Goal: Navigation & Orientation: Find specific page/section

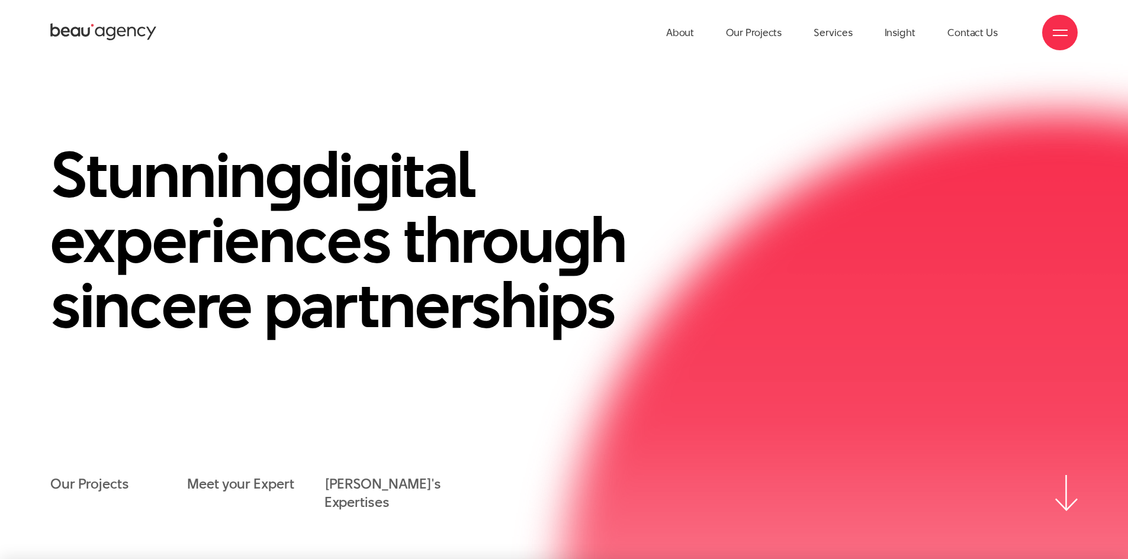
click at [1061, 26] on div at bounding box center [1060, 32] width 15 height 15
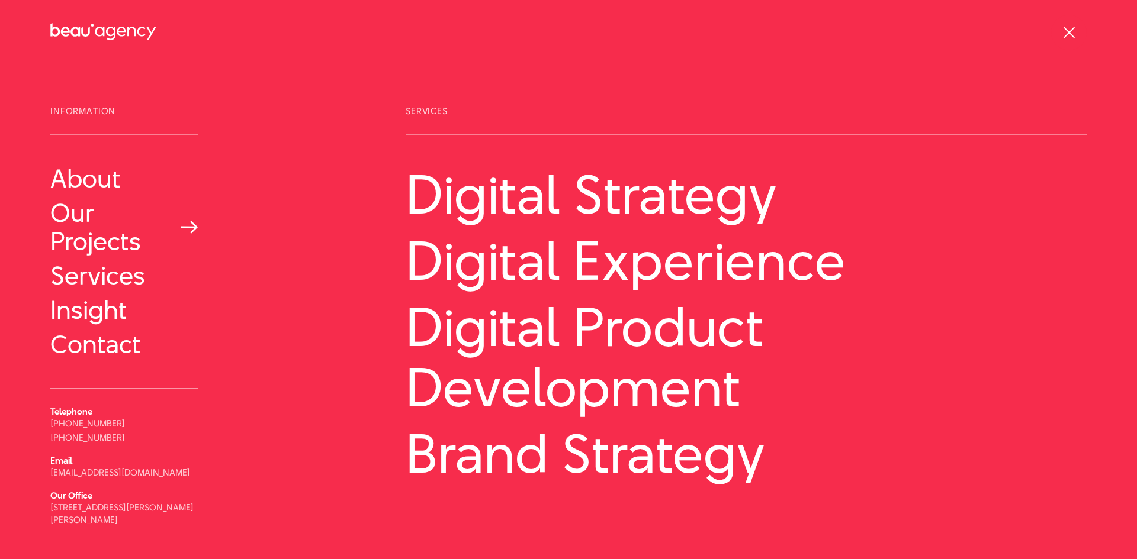
click at [105, 239] on link "Our Projects" at bounding box center [124, 227] width 148 height 57
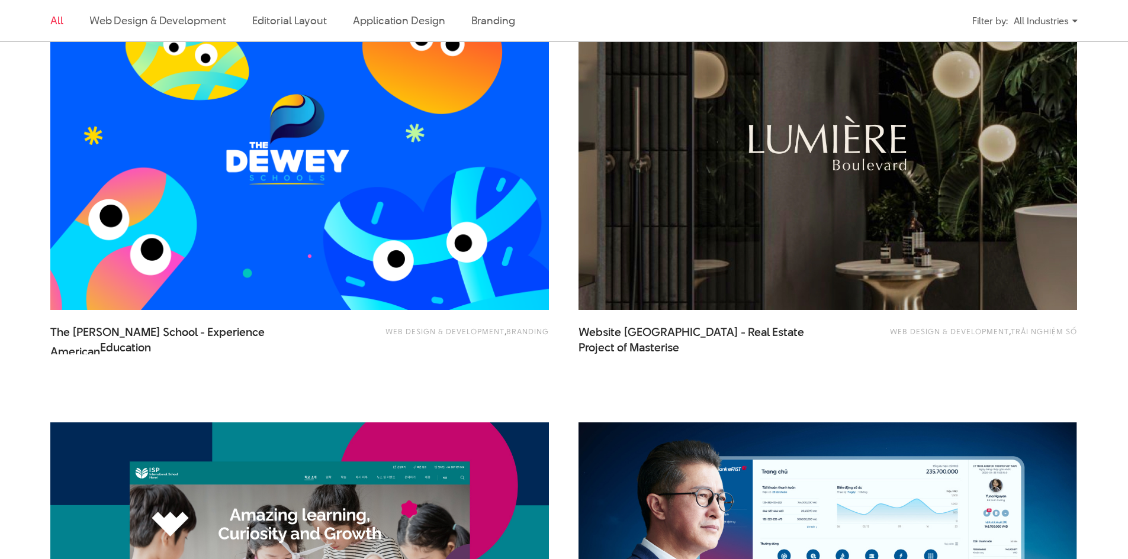
scroll to position [710, 0]
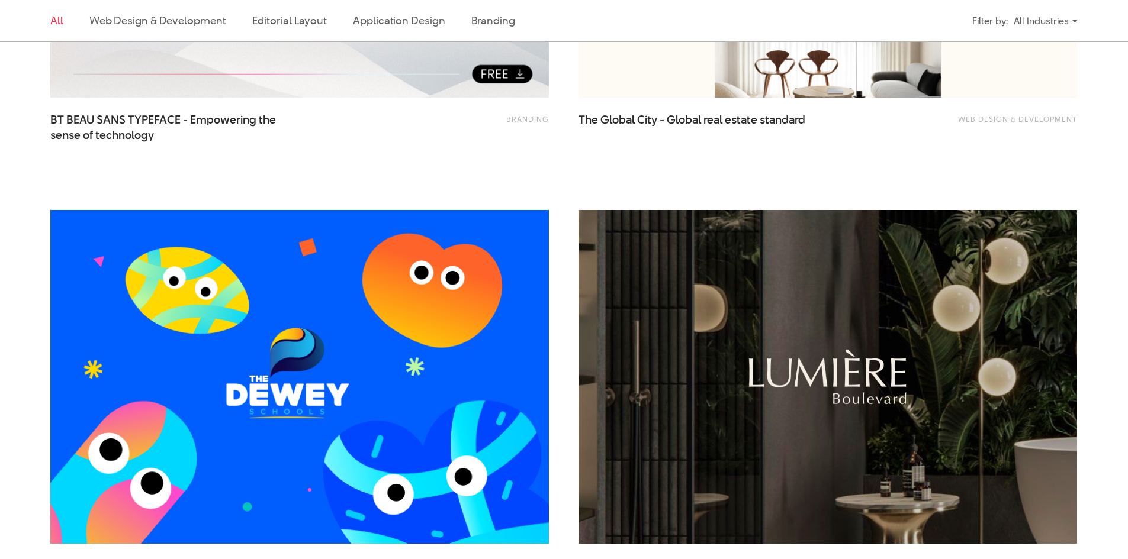
click at [1052, 12] on div "All Industries" at bounding box center [1045, 21] width 64 height 21
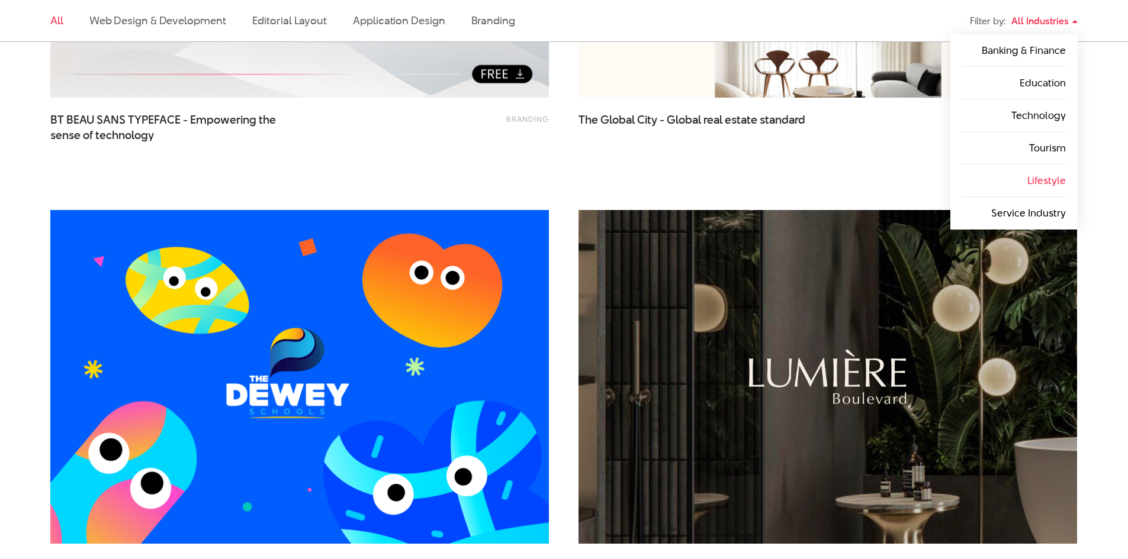
click at [1026, 181] on li "Lifestyle" at bounding box center [1014, 181] width 104 height 33
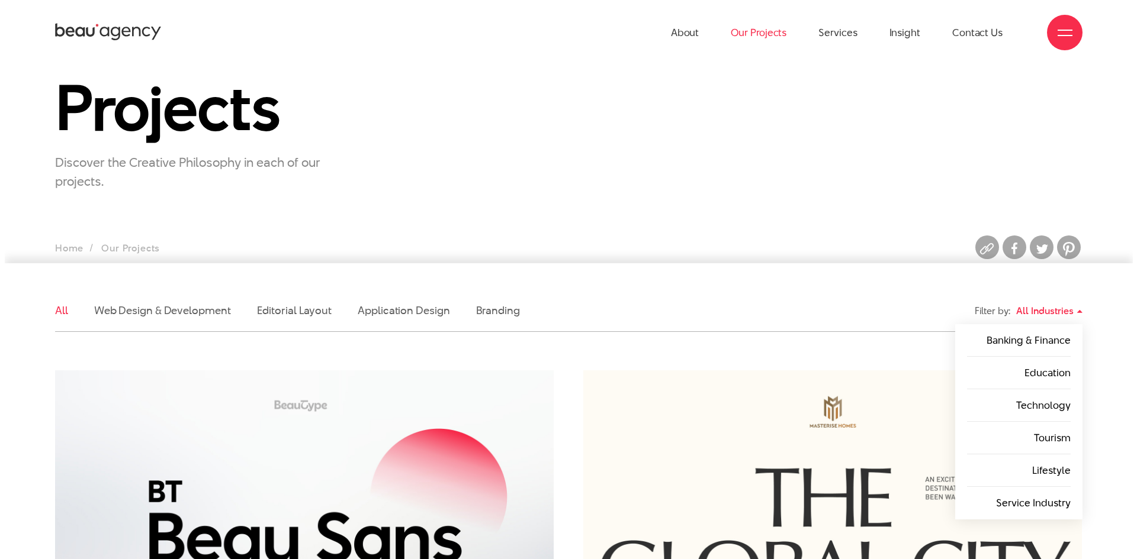
scroll to position [0, 0]
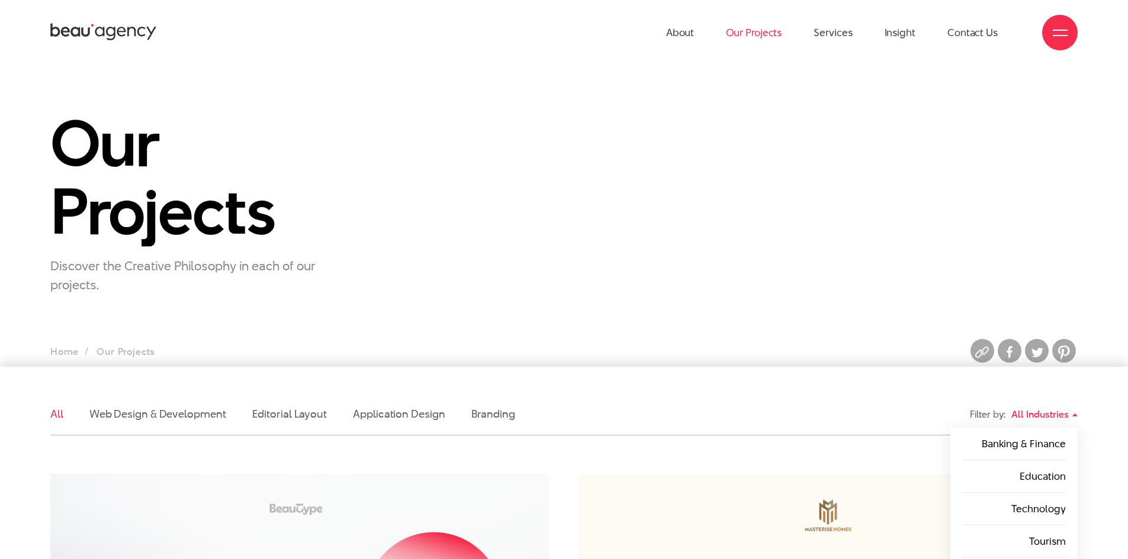
click at [1066, 35] on span at bounding box center [1060, 35] width 15 height 1
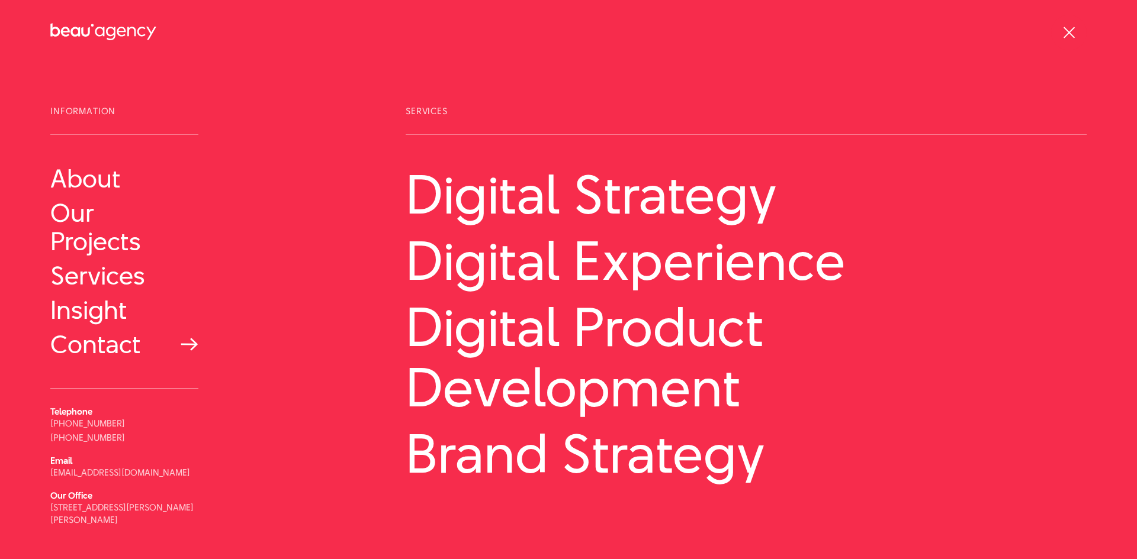
click at [91, 340] on link "Contact" at bounding box center [124, 344] width 148 height 28
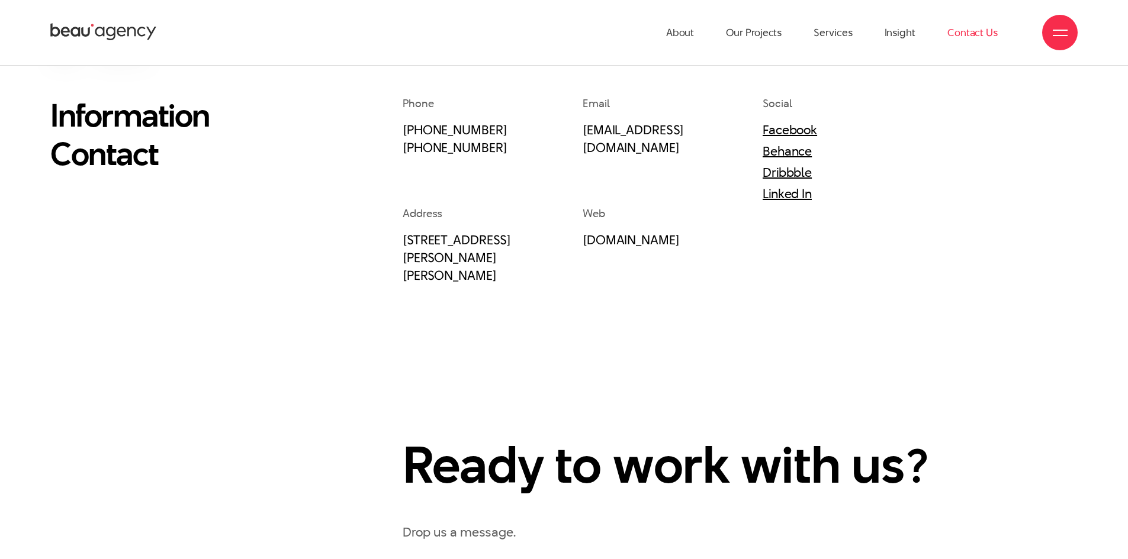
scroll to position [296, 0]
